Goal: Task Accomplishment & Management: Complete application form

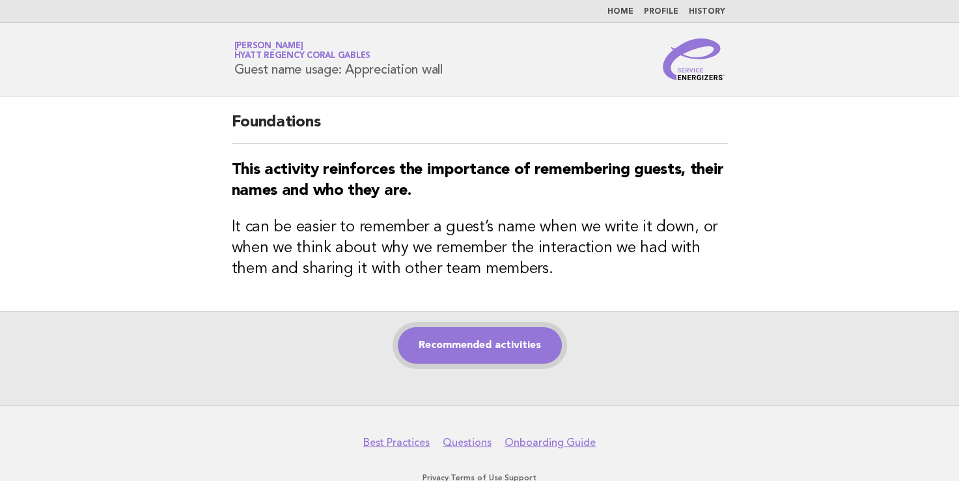
click at [438, 339] on link "Recommended activities" at bounding box center [480, 345] width 164 height 36
click at [468, 352] on link "Recommended activities" at bounding box center [480, 345] width 164 height 36
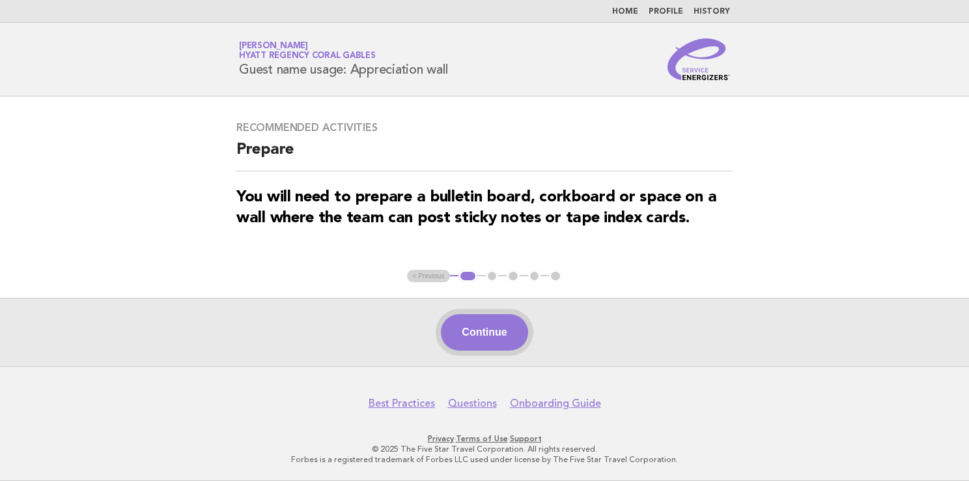
click at [505, 320] on button "Continue" at bounding box center [484, 332] width 87 height 36
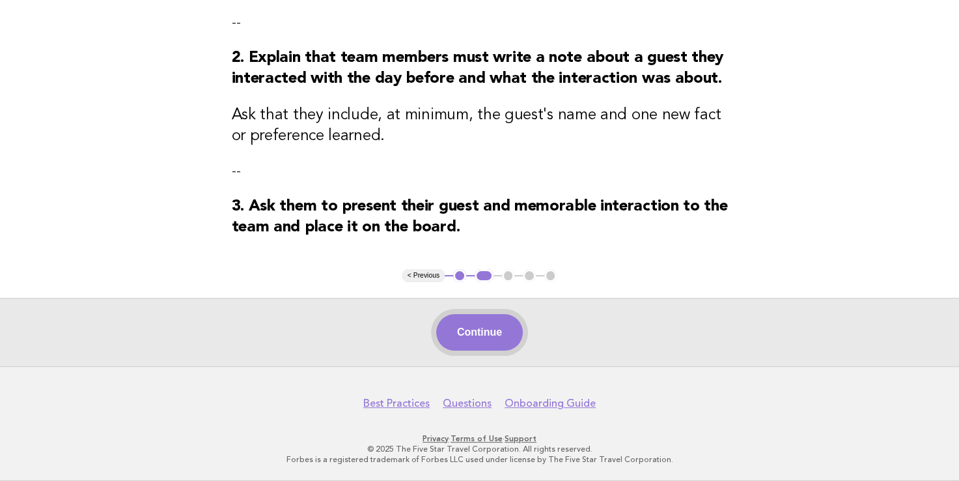
click at [484, 337] on button "Continue" at bounding box center [479, 332] width 87 height 36
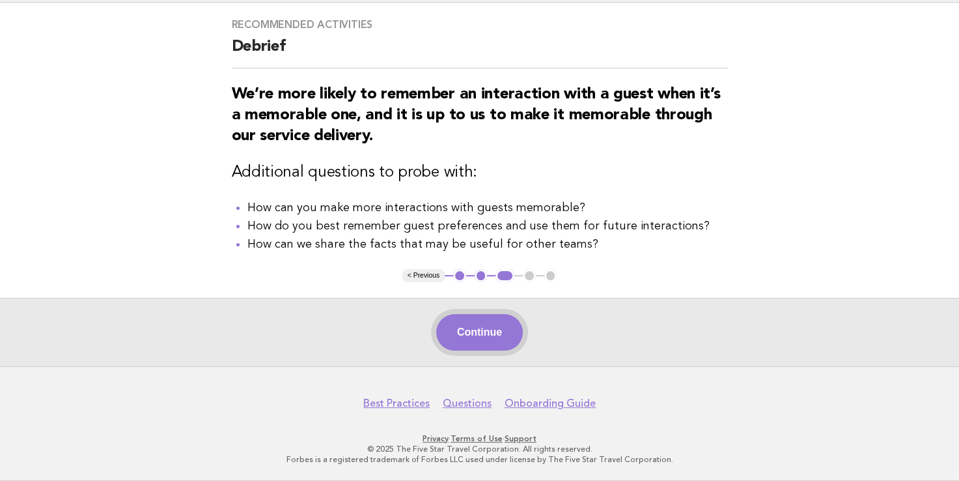
click at [482, 327] on button "Continue" at bounding box center [479, 332] width 87 height 36
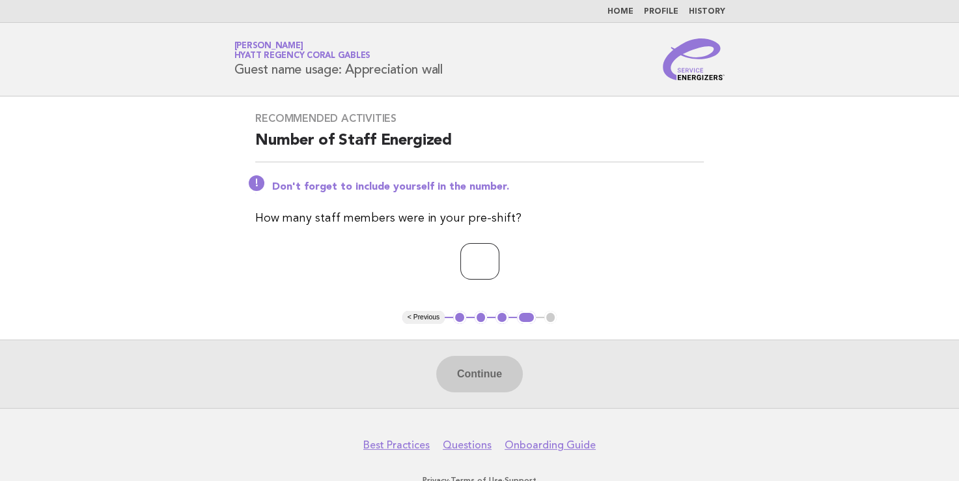
click at [460, 262] on input "number" at bounding box center [479, 261] width 39 height 36
type input "*"
click at [447, 382] on button "Continue" at bounding box center [479, 374] width 87 height 36
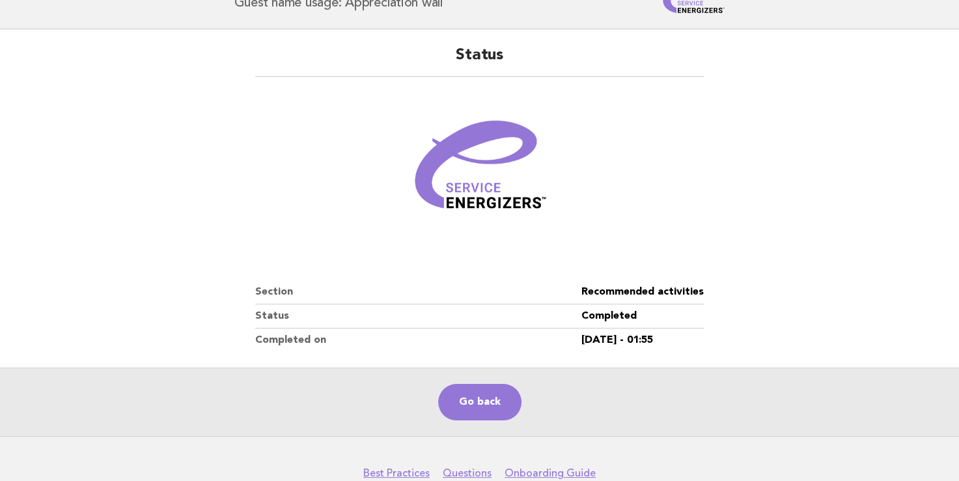
scroll to position [135, 0]
